Goal: Information Seeking & Learning: Check status

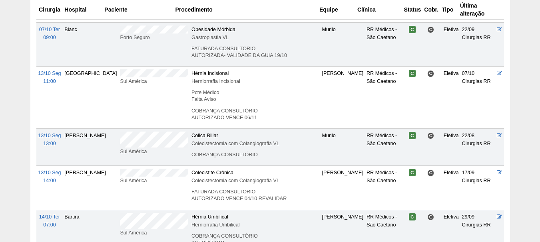
scroll to position [399, 0]
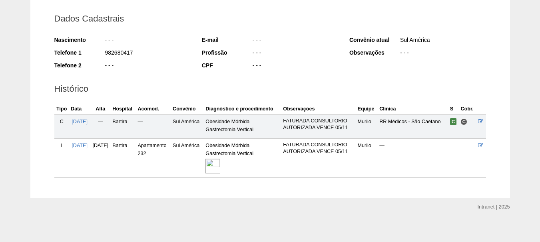
scroll to position [112, 0]
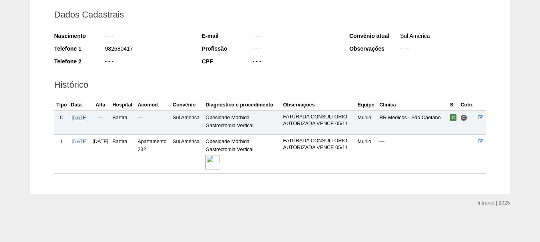
click at [87, 117] on span "06/10/2025" at bounding box center [80, 118] width 16 height 6
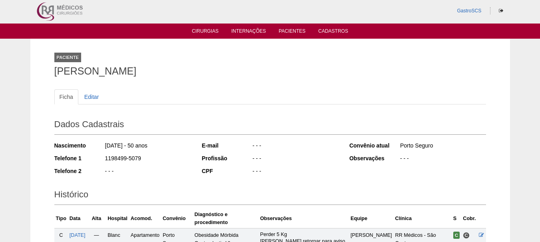
scroll to position [159, 0]
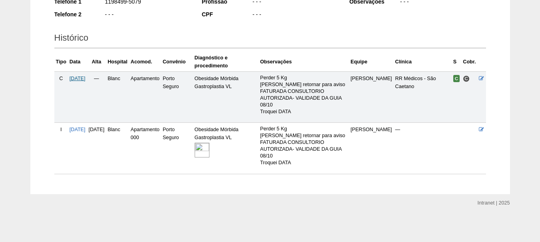
click at [85, 77] on span "07/10/2025" at bounding box center [78, 79] width 16 height 6
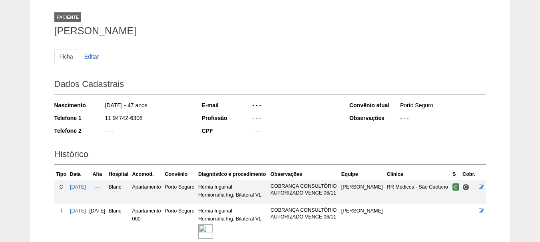
scroll to position [160, 0]
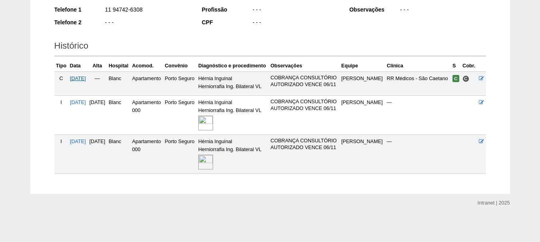
click at [78, 80] on span "[DATE]" at bounding box center [78, 79] width 16 height 6
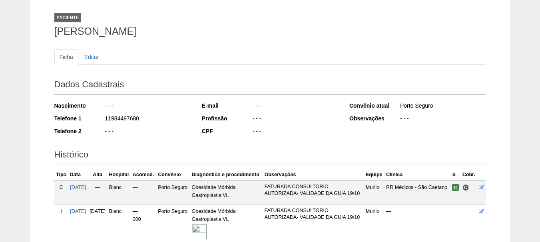
scroll to position [120, 0]
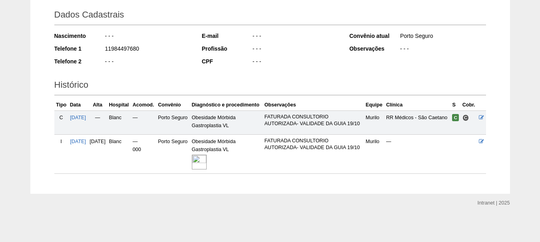
click at [207, 167] on img at bounding box center [199, 162] width 15 height 15
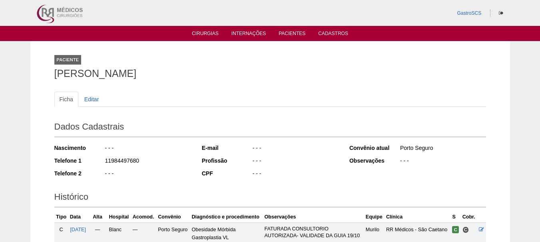
scroll to position [120, 0]
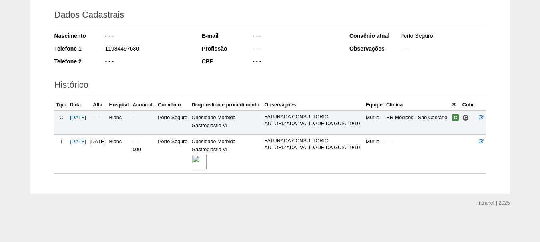
click at [86, 117] on span "07/10/2025" at bounding box center [78, 118] width 16 height 6
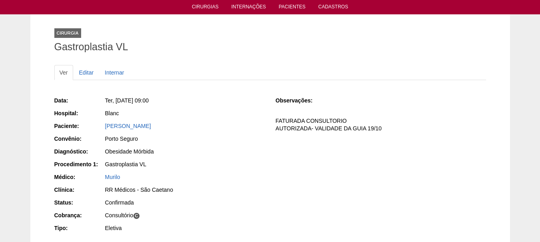
scroll to position [80, 0]
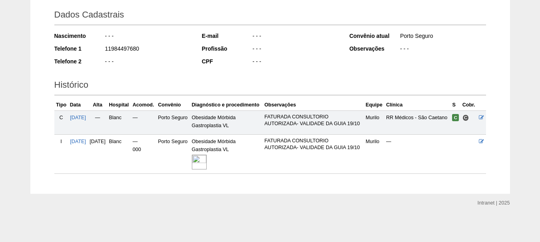
scroll to position [127, 0]
click at [207, 159] on img at bounding box center [199, 162] width 15 height 15
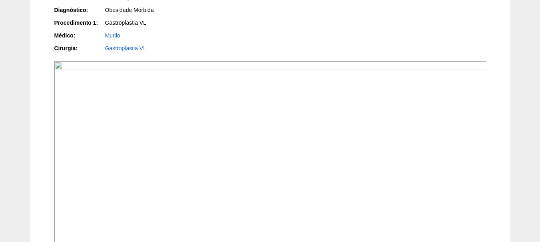
scroll to position [200, 0]
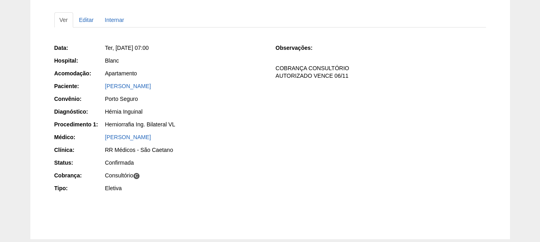
scroll to position [80, 0]
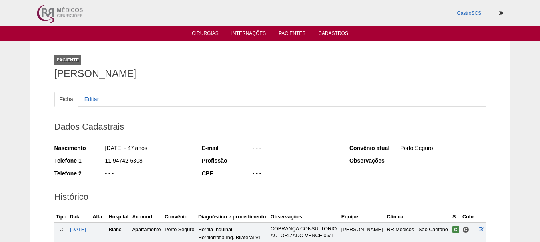
scroll to position [159, 0]
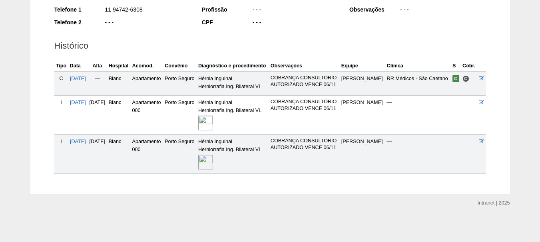
click at [213, 131] on img at bounding box center [205, 123] width 15 height 15
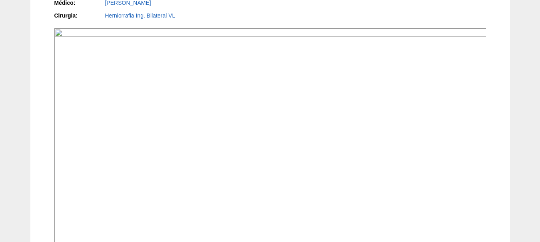
scroll to position [40, 0]
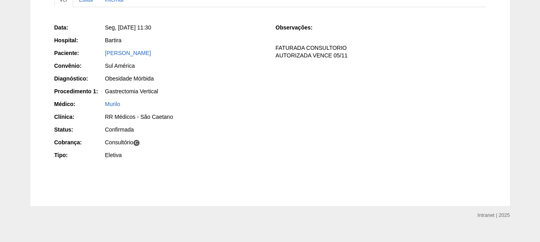
scroll to position [112, 0]
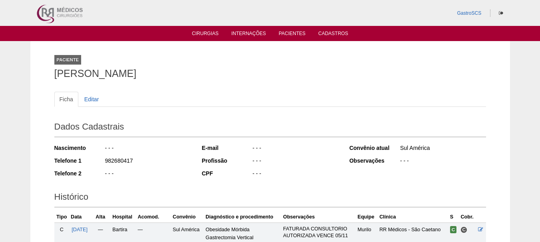
scroll to position [112, 0]
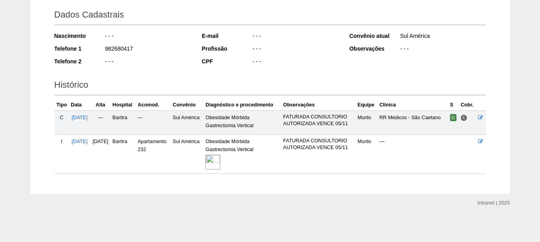
click at [220, 162] on img at bounding box center [212, 162] width 15 height 15
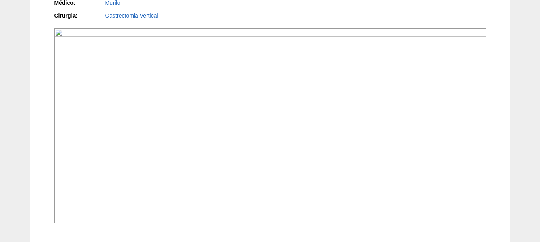
scroll to position [120, 0]
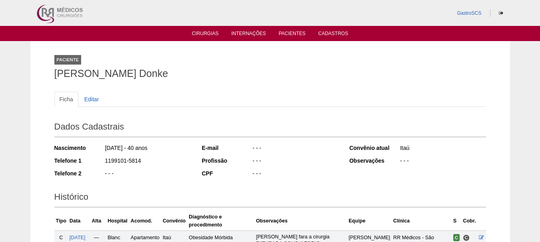
scroll to position [134, 0]
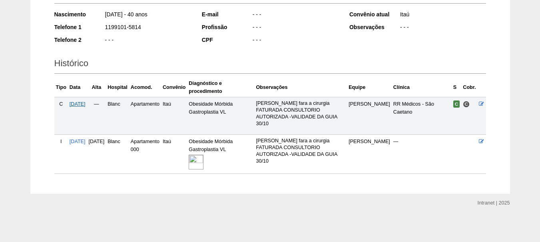
click at [81, 105] on span "[DATE]" at bounding box center [78, 104] width 16 height 6
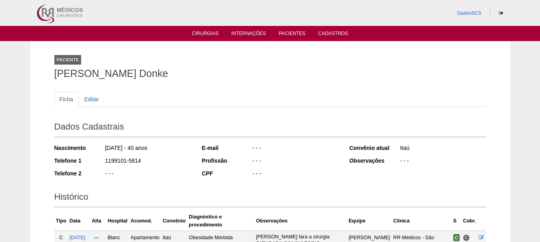
scroll to position [134, 0]
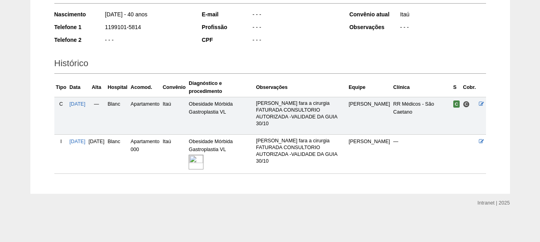
click at [203, 159] on img at bounding box center [196, 162] width 15 height 15
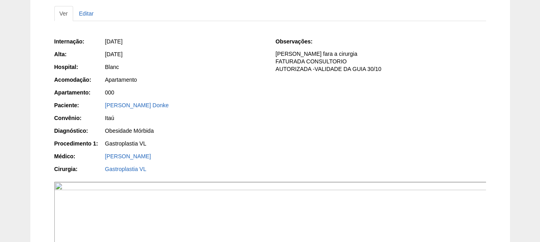
scroll to position [40, 0]
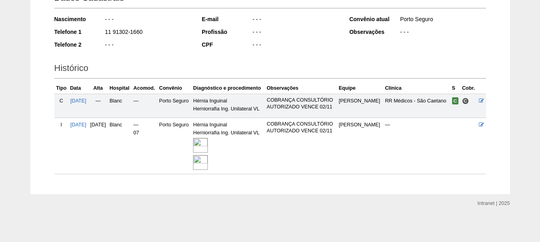
scroll to position [129, 0]
click at [86, 100] on span "03/10/2025" at bounding box center [78, 101] width 16 height 6
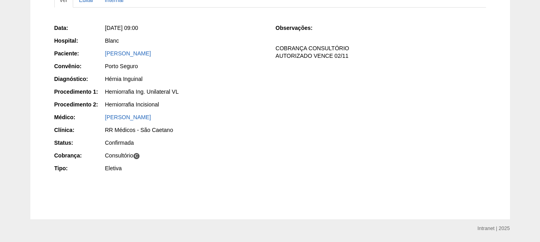
scroll to position [80, 0]
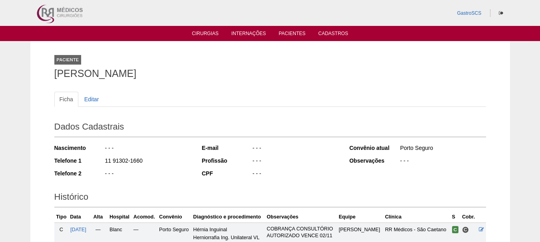
scroll to position [127, 0]
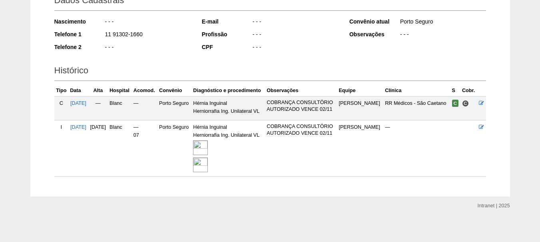
click at [208, 151] on img at bounding box center [200, 148] width 15 height 15
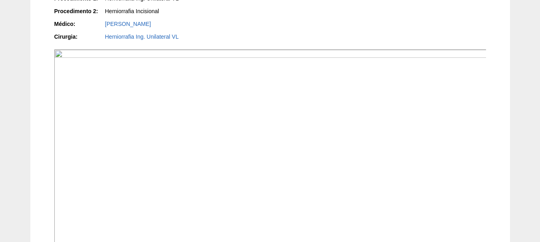
scroll to position [280, 0]
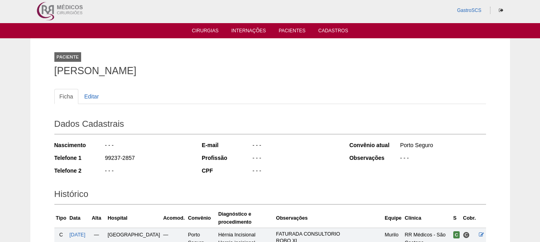
scroll to position [120, 0]
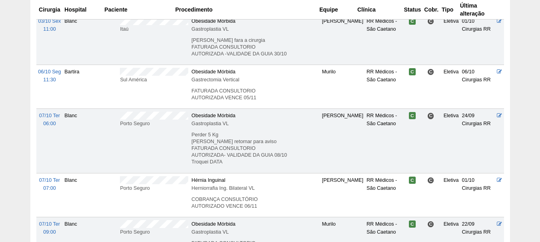
scroll to position [240, 0]
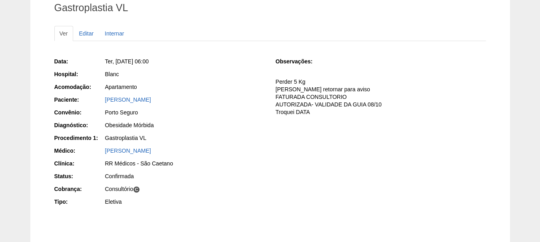
scroll to position [80, 0]
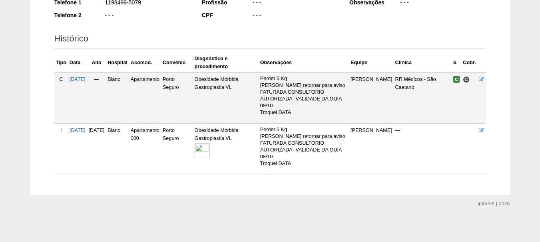
scroll to position [159, 0]
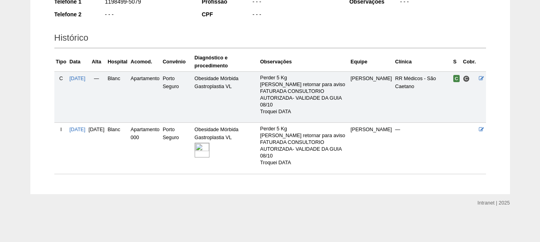
click at [209, 147] on img at bounding box center [202, 150] width 15 height 15
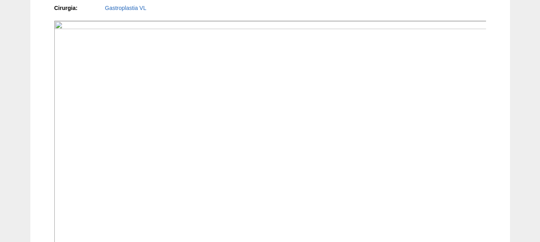
scroll to position [360, 0]
